Goal: Task Accomplishment & Management: Use online tool/utility

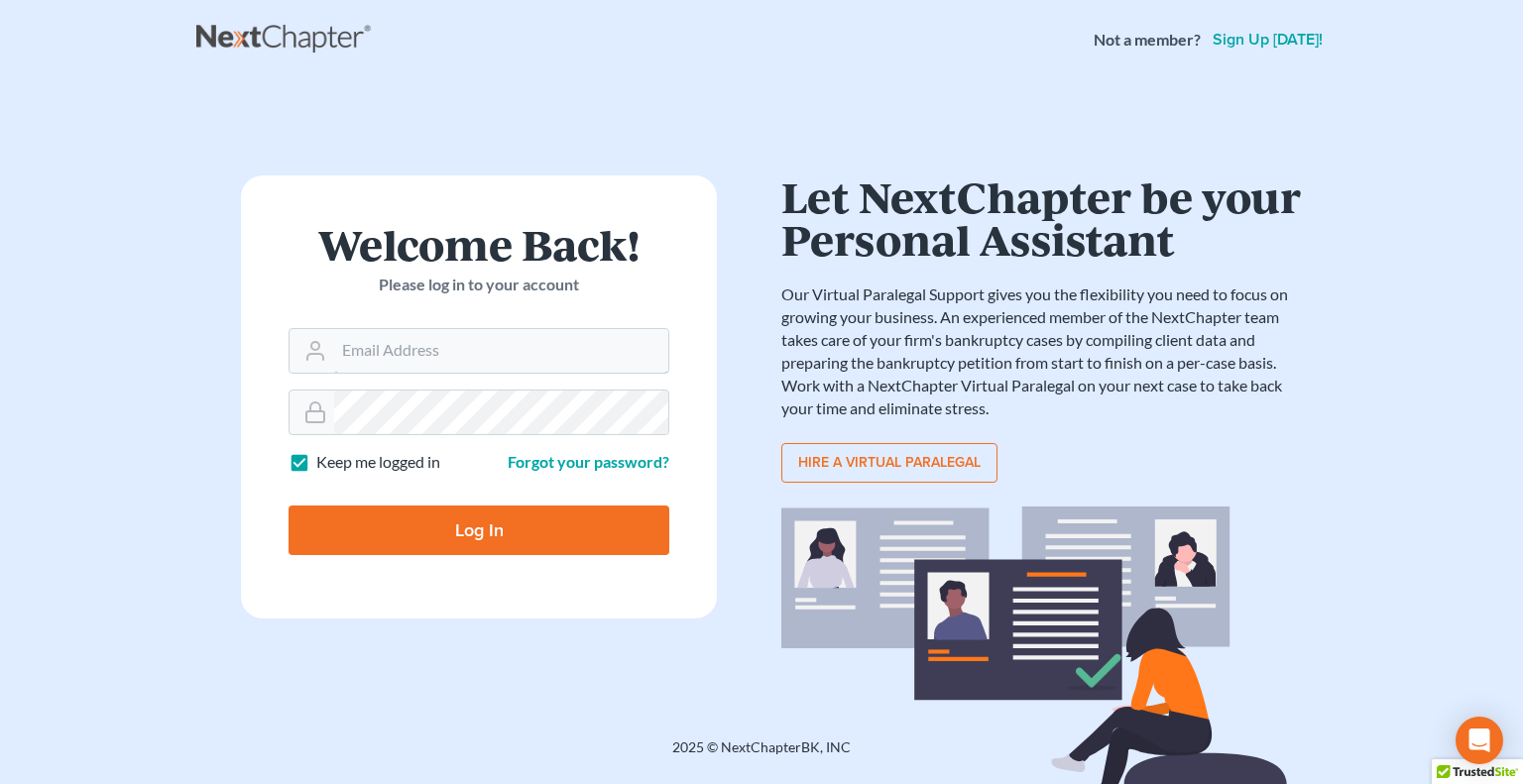
type input "[PERSON_NAME][EMAIL_ADDRESS][DOMAIN_NAME]"
click at [428, 528] on input "Log In" at bounding box center [479, 530] width 380 height 50
type input "Thinking..."
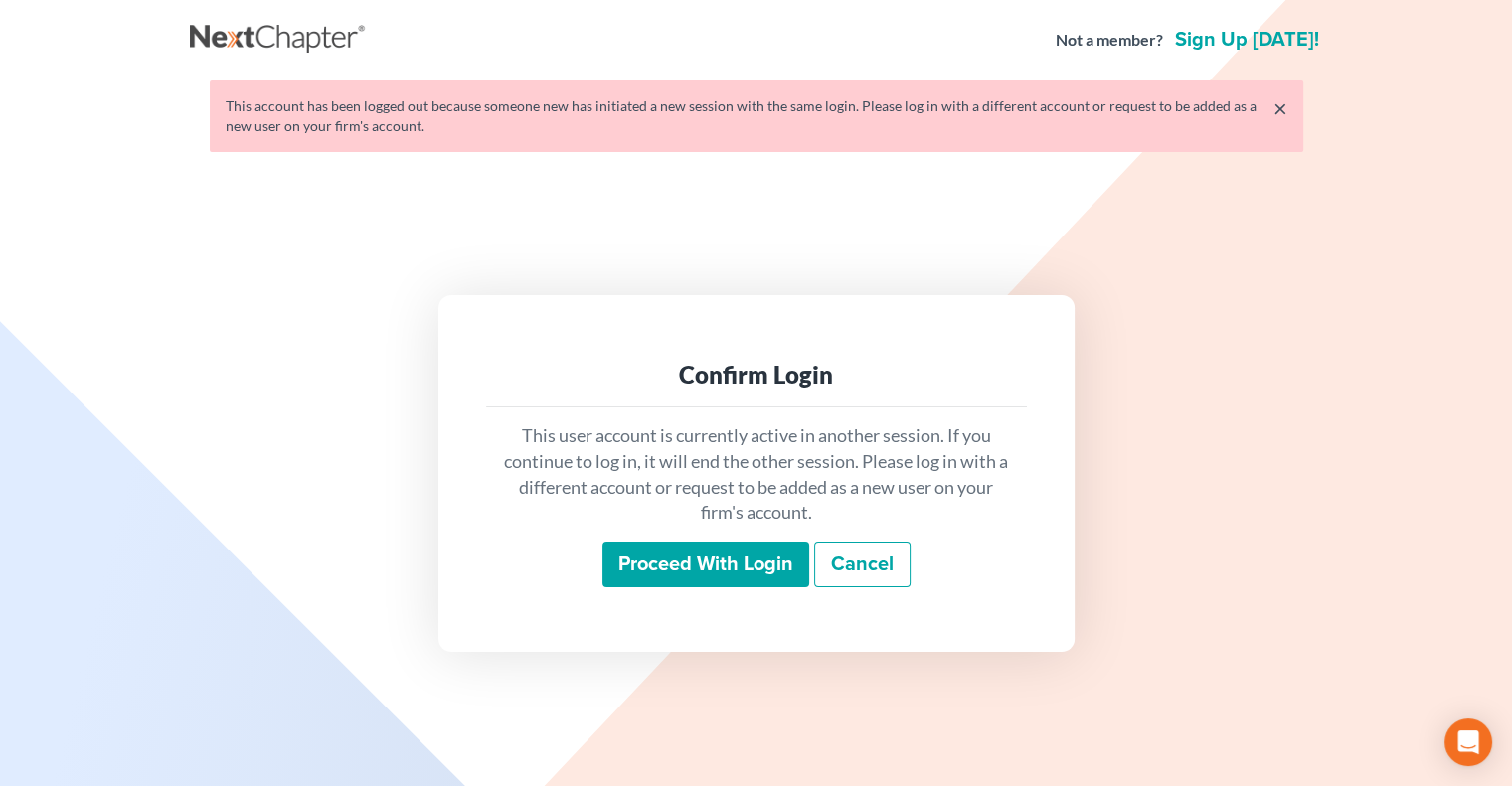
click at [663, 568] on input "Proceed with login" at bounding box center [706, 565] width 207 height 46
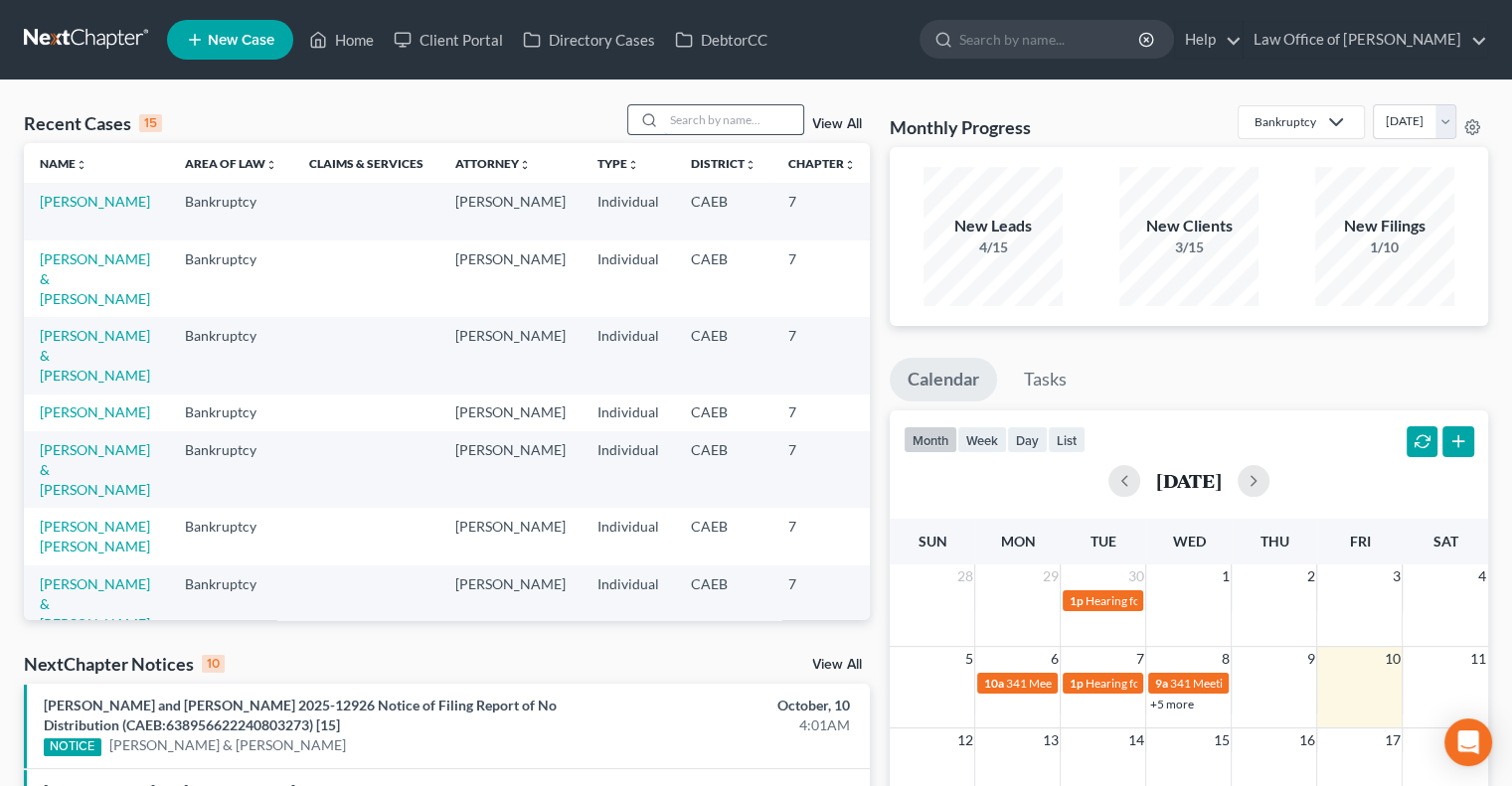
click at [686, 125] on input "search" at bounding box center [733, 120] width 139 height 29
type input "[PERSON_NAME]"
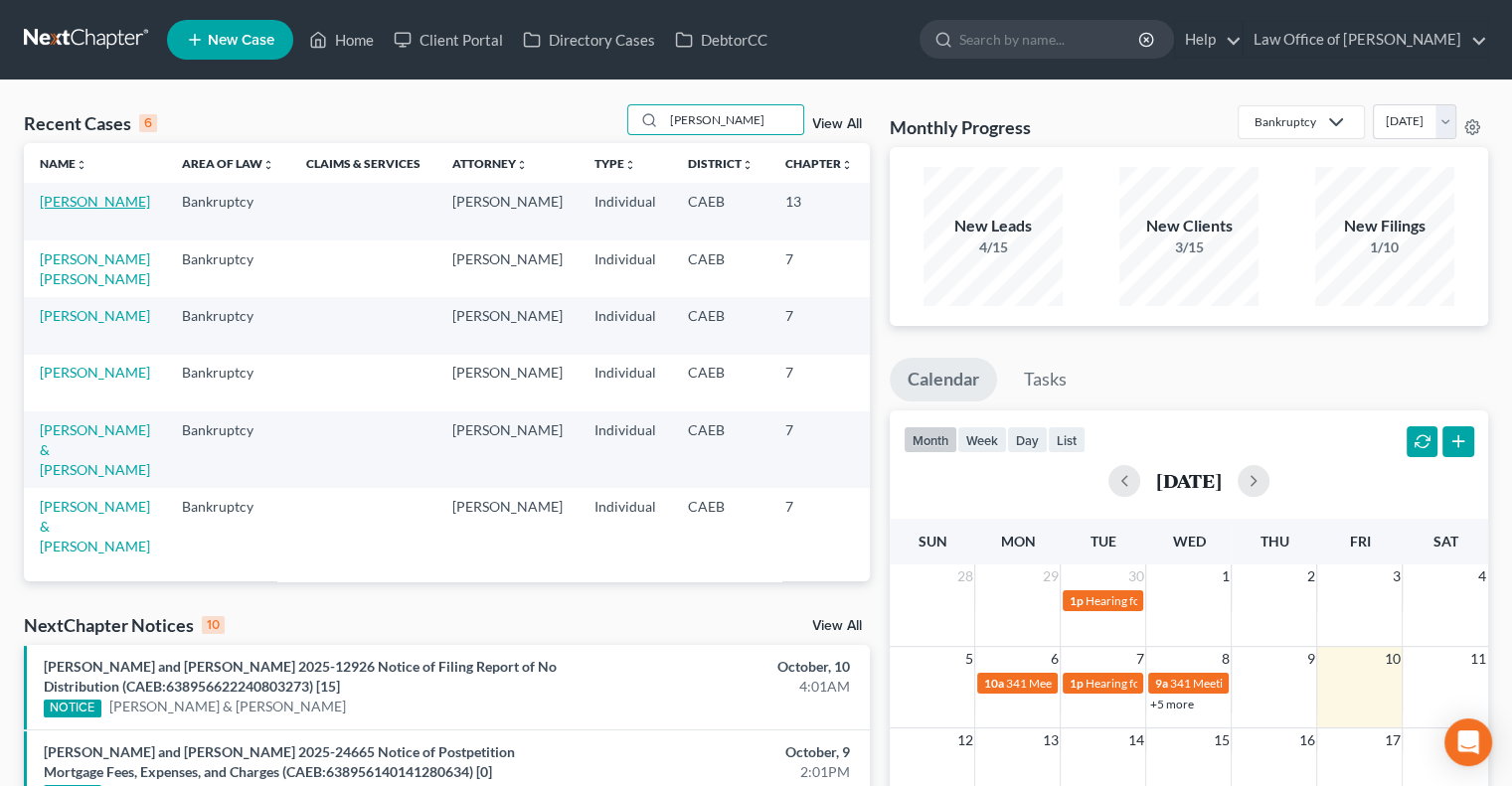
click at [71, 196] on link "[PERSON_NAME]" at bounding box center [95, 200] width 111 height 17
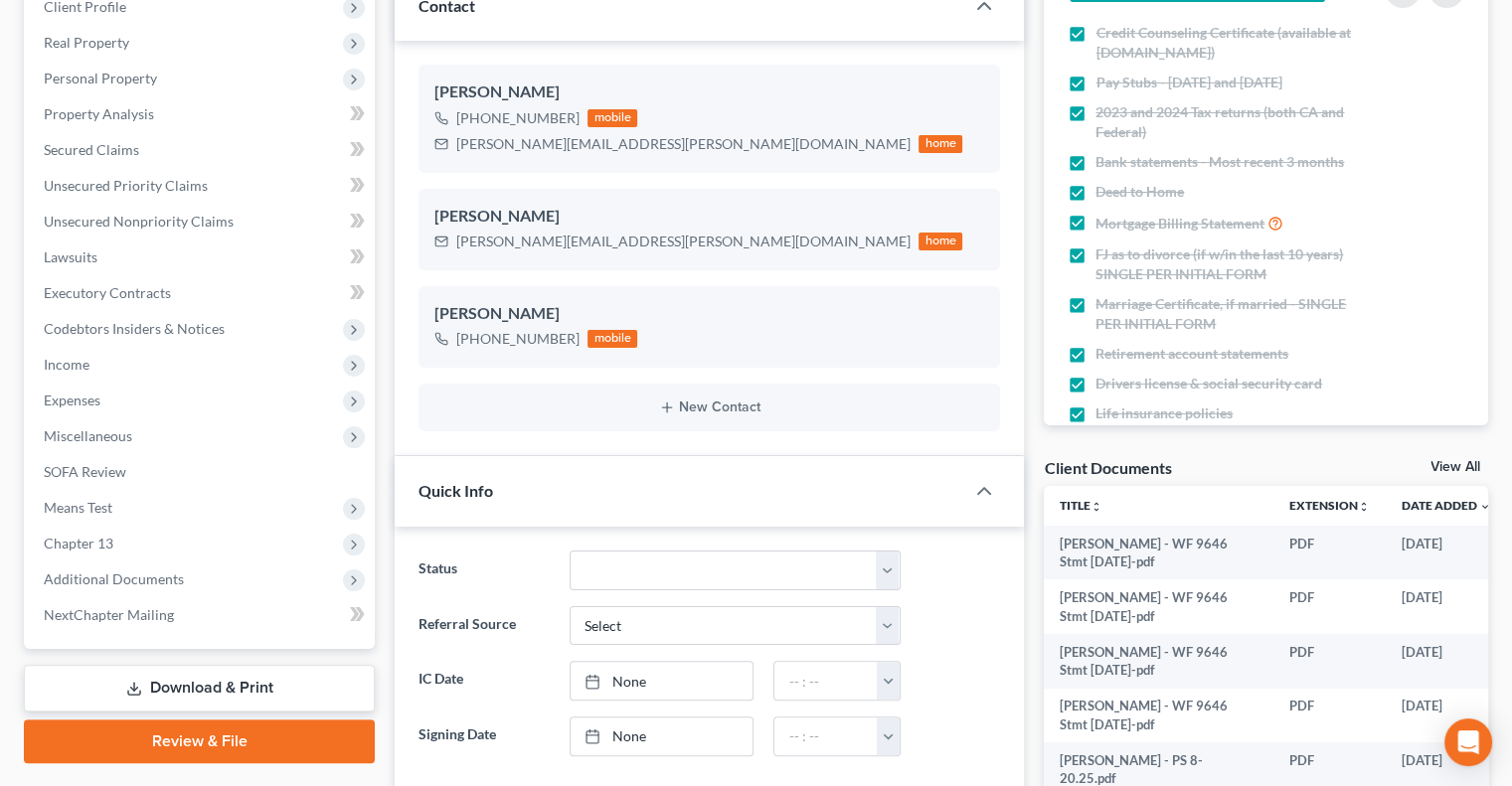
scroll to position [294, 0]
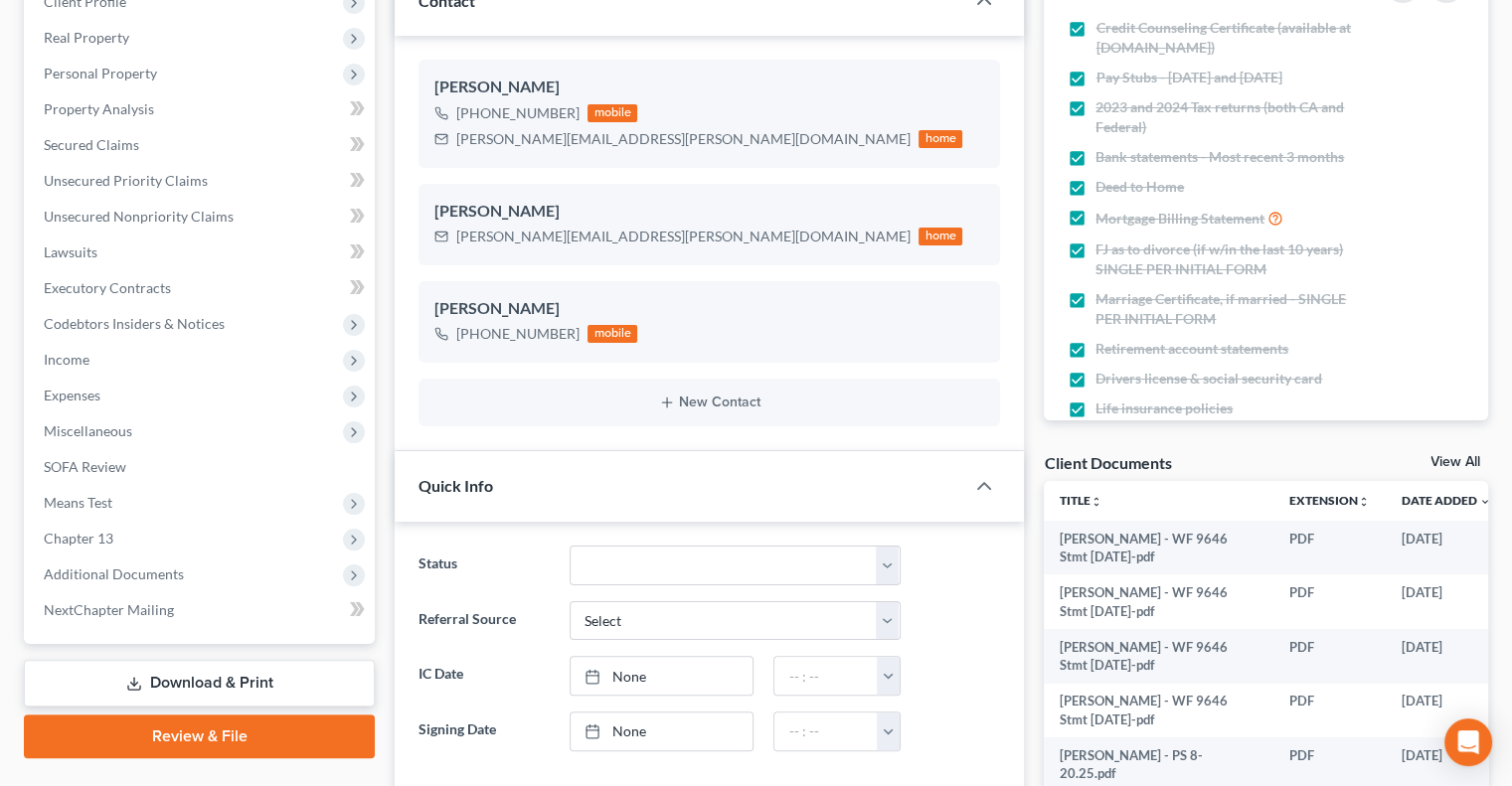
click at [1443, 456] on link "View All" at bounding box center [1455, 462] width 50 height 14
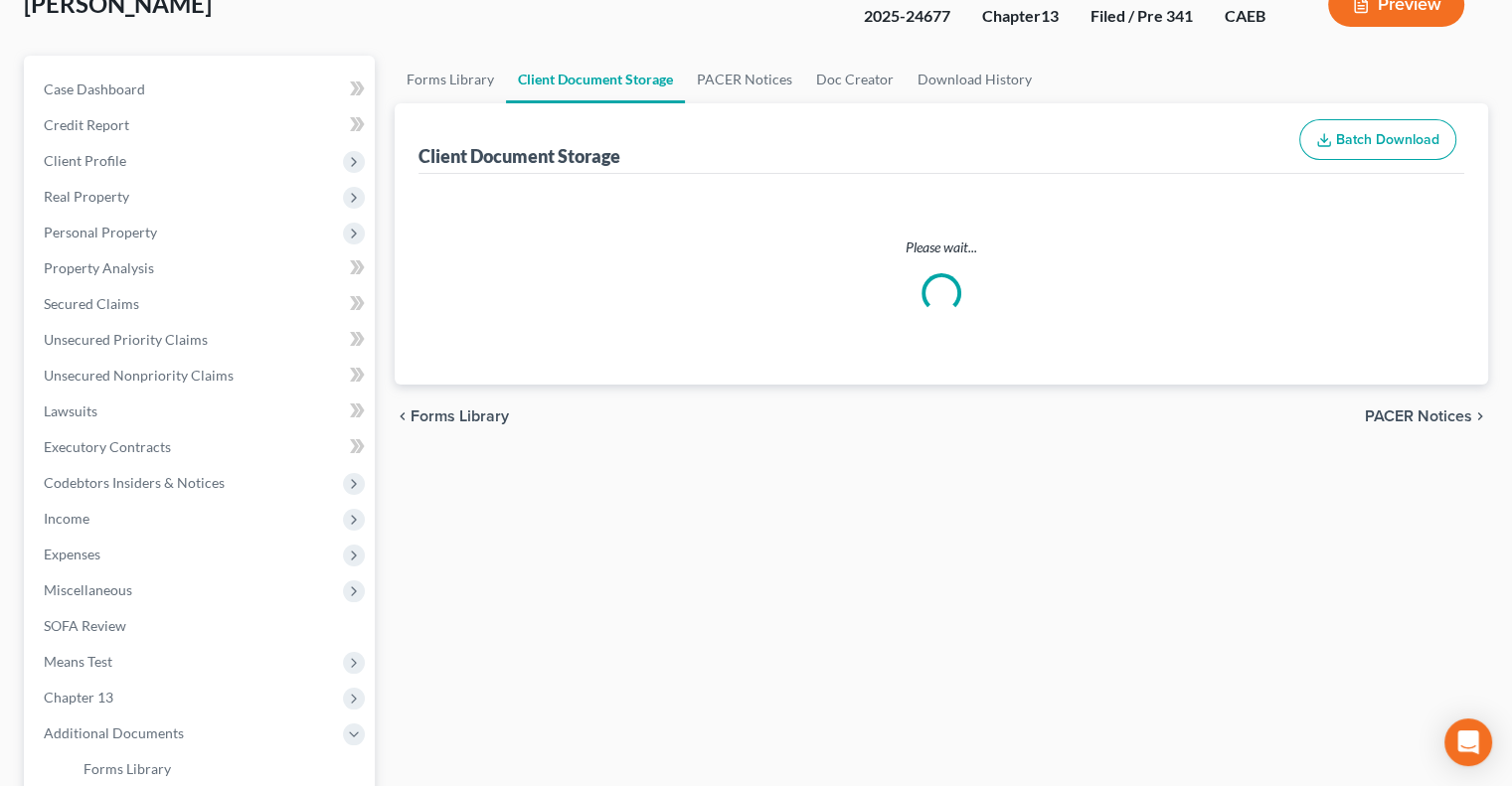
click at [1443, 456] on div "Forms Library Client Document Storage PACER Notices Doc Creator Download Histor…" at bounding box center [940, 576] width 1113 height 1040
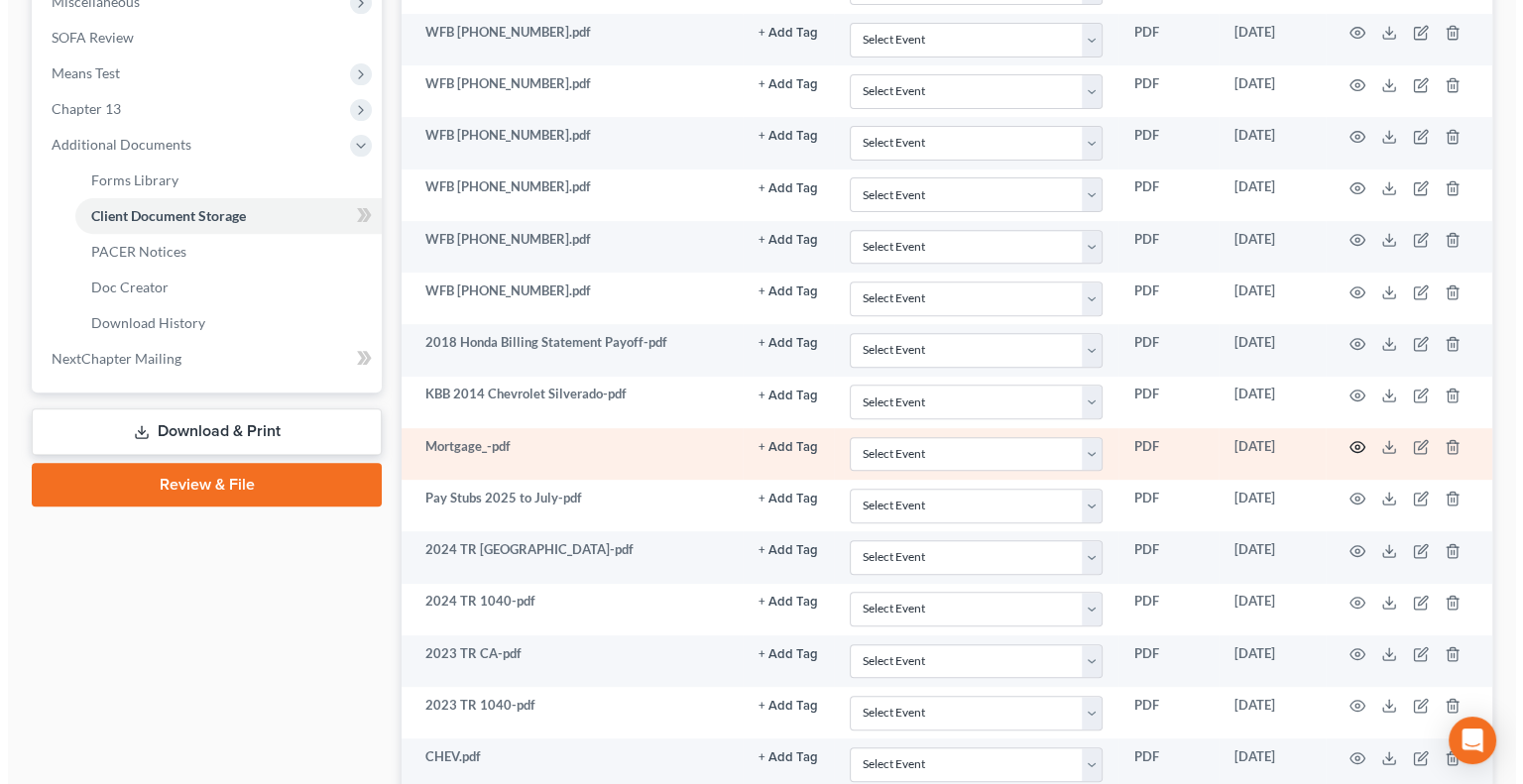
scroll to position [727, 0]
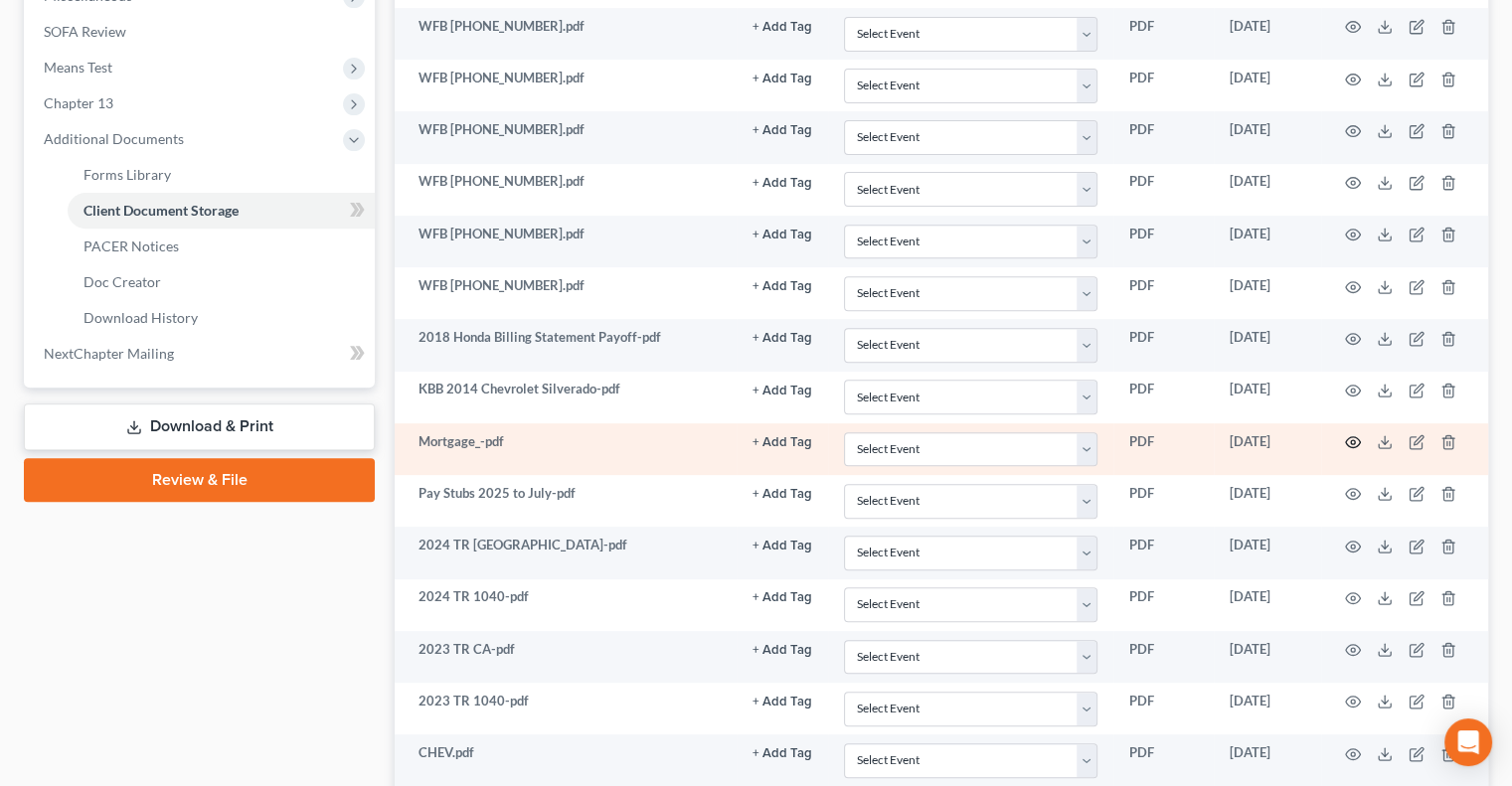
click at [1352, 436] on icon "button" at bounding box center [1353, 442] width 16 height 16
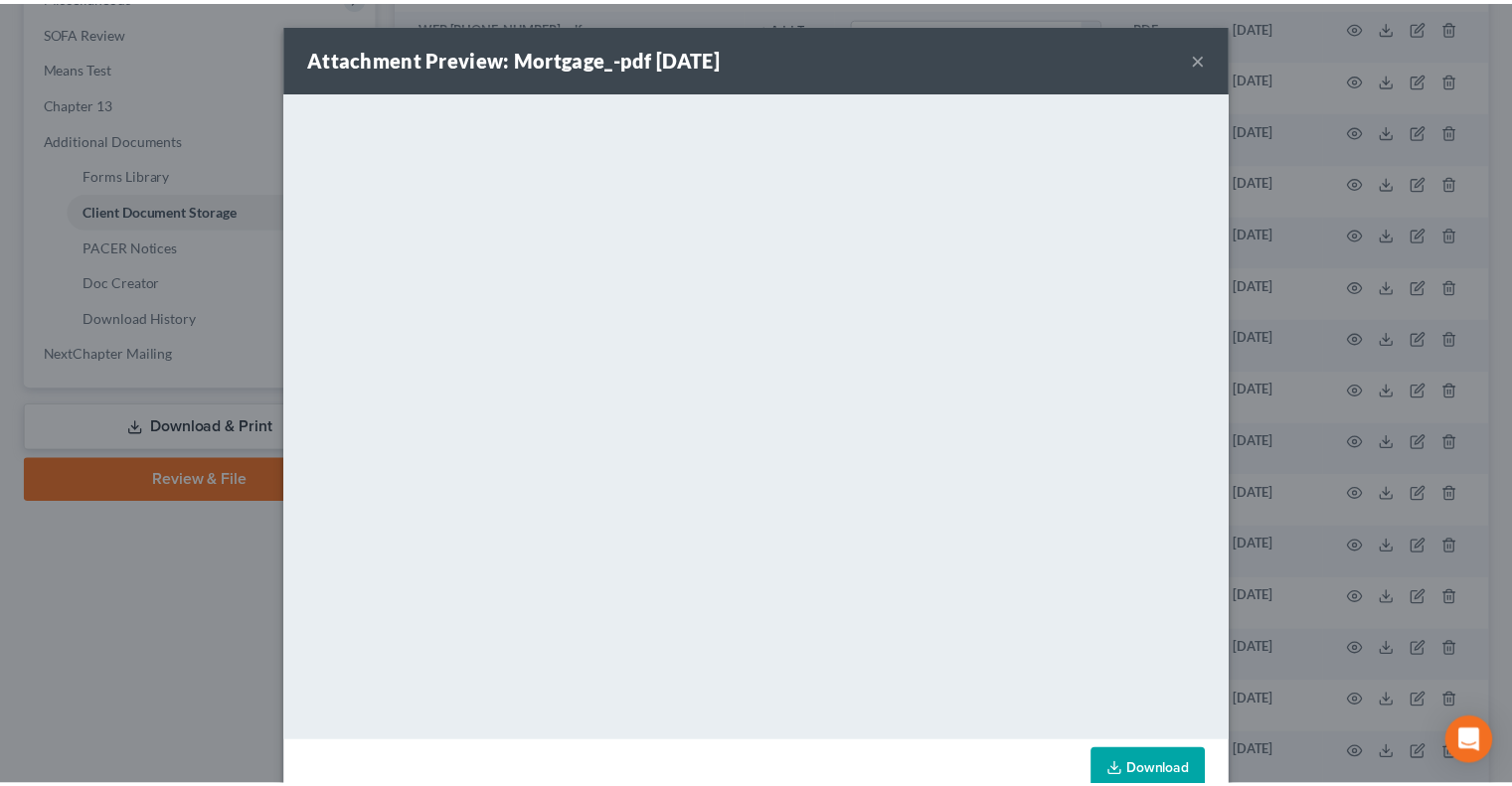
scroll to position [45, 0]
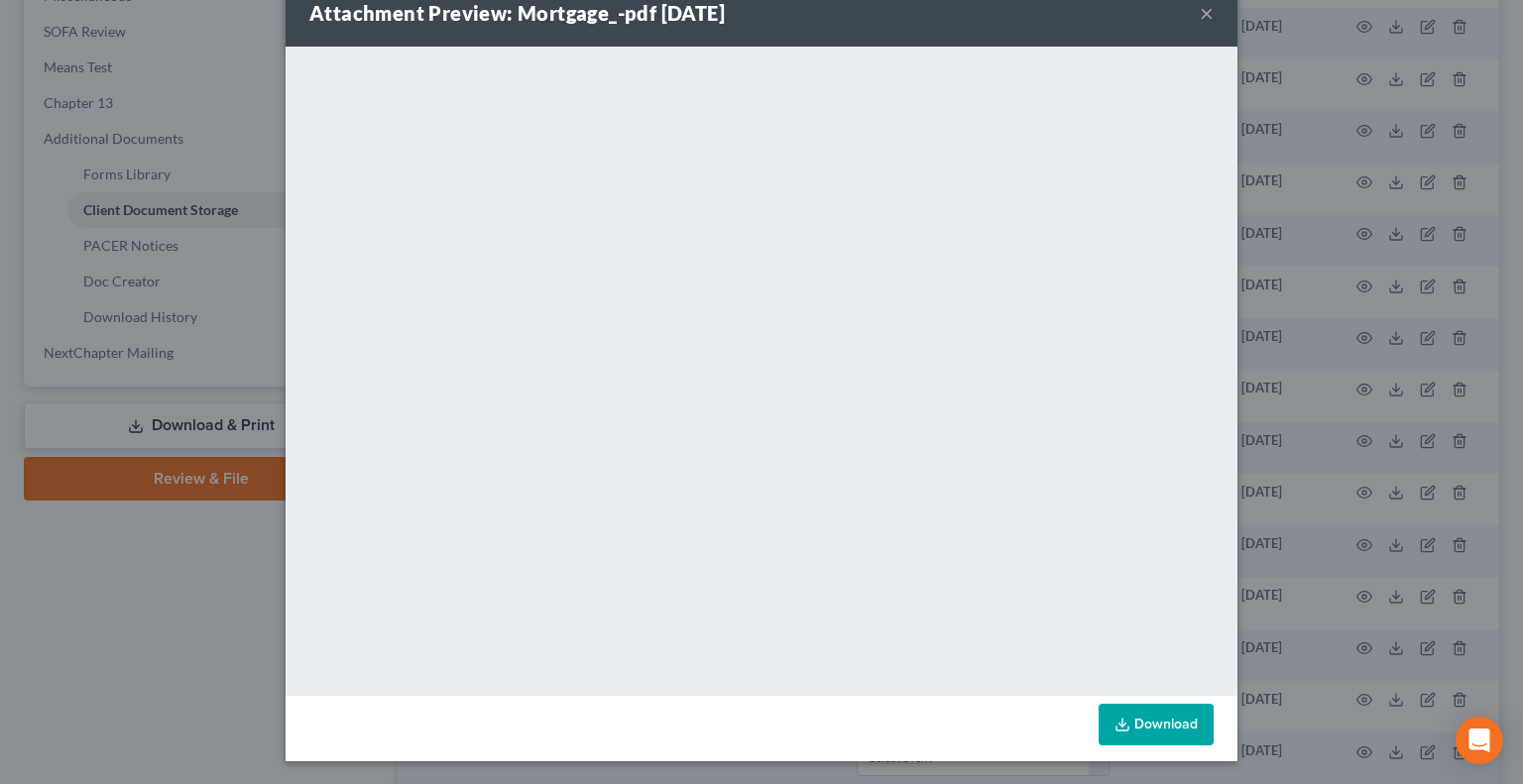
click at [1199, 13] on button "×" at bounding box center [1206, 13] width 14 height 24
